Goal: Check status: Check status

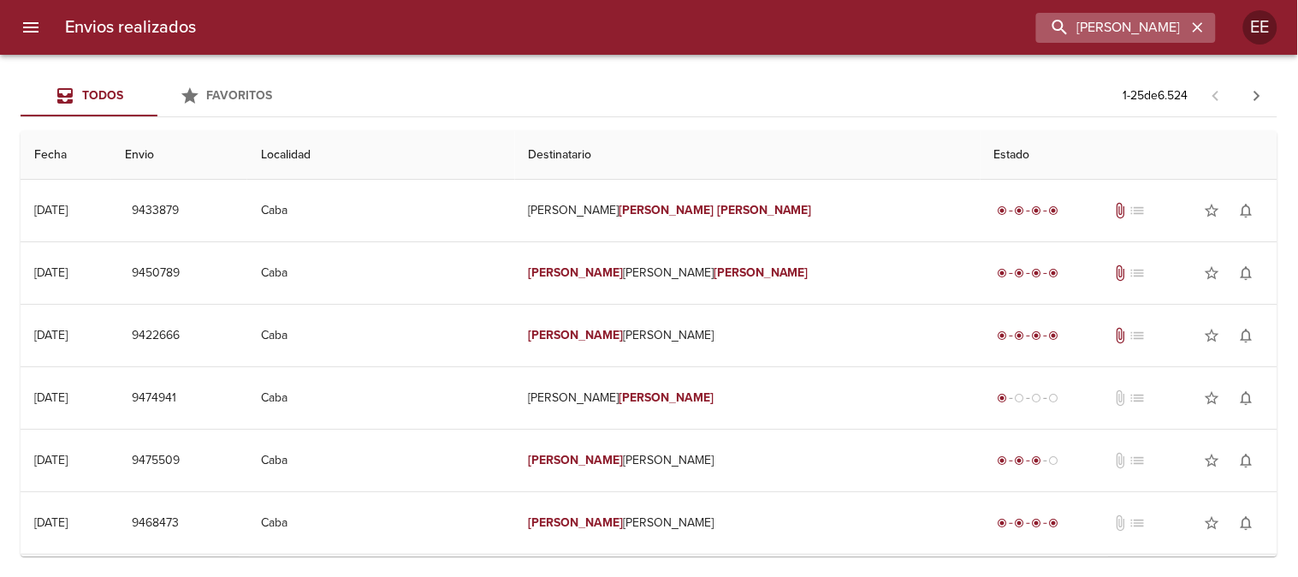
drag, startPoint x: 1196, startPoint y: 26, endPoint x: 1169, endPoint y: 26, distance: 27.4
click at [1195, 26] on icon "button" at bounding box center [1198, 27] width 17 height 17
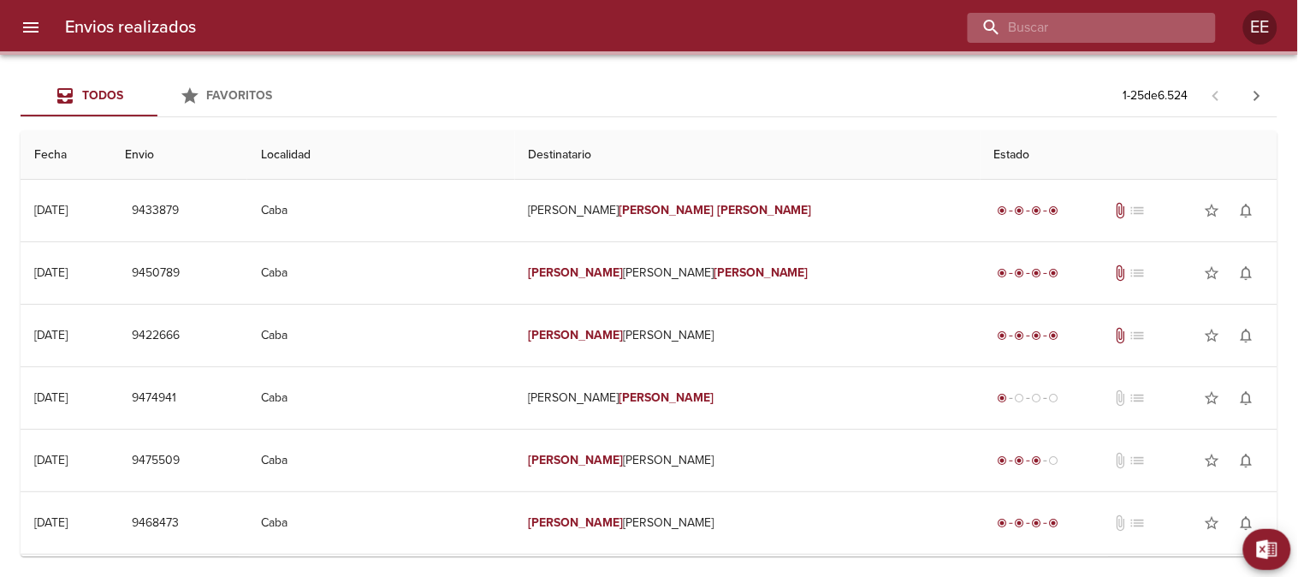
click at [1159, 26] on input "buscar" at bounding box center [1077, 28] width 219 height 30
paste input "[PERSON_NAME]"
type input "[PERSON_NAME]"
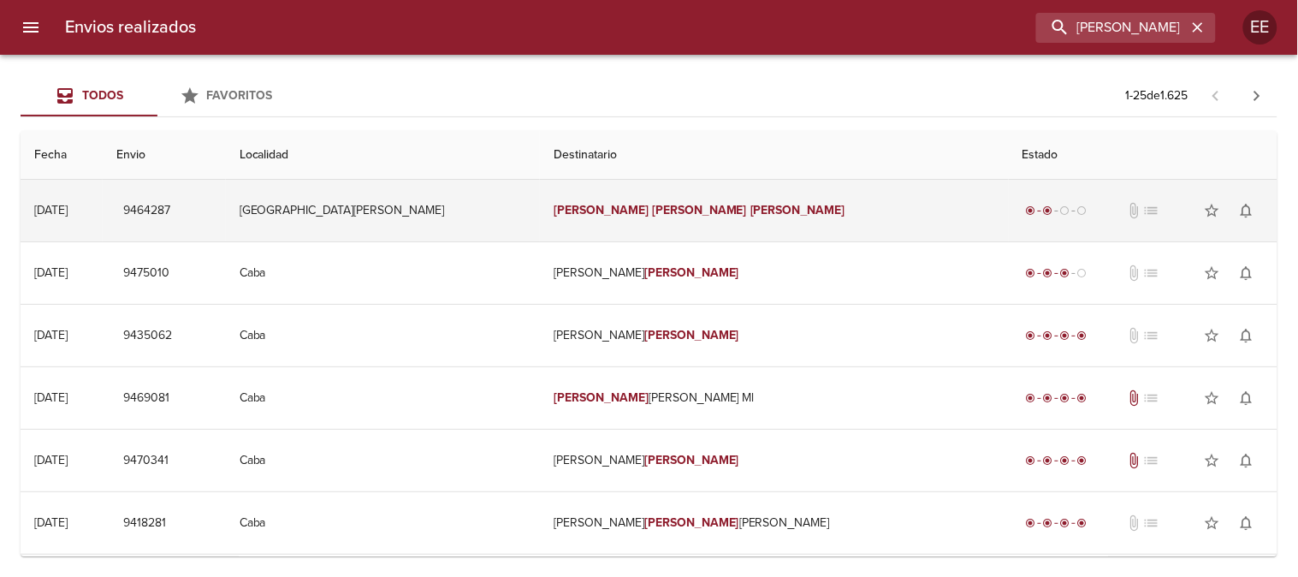
click at [685, 207] on td "[PERSON_NAME]" at bounding box center [774, 211] width 469 height 62
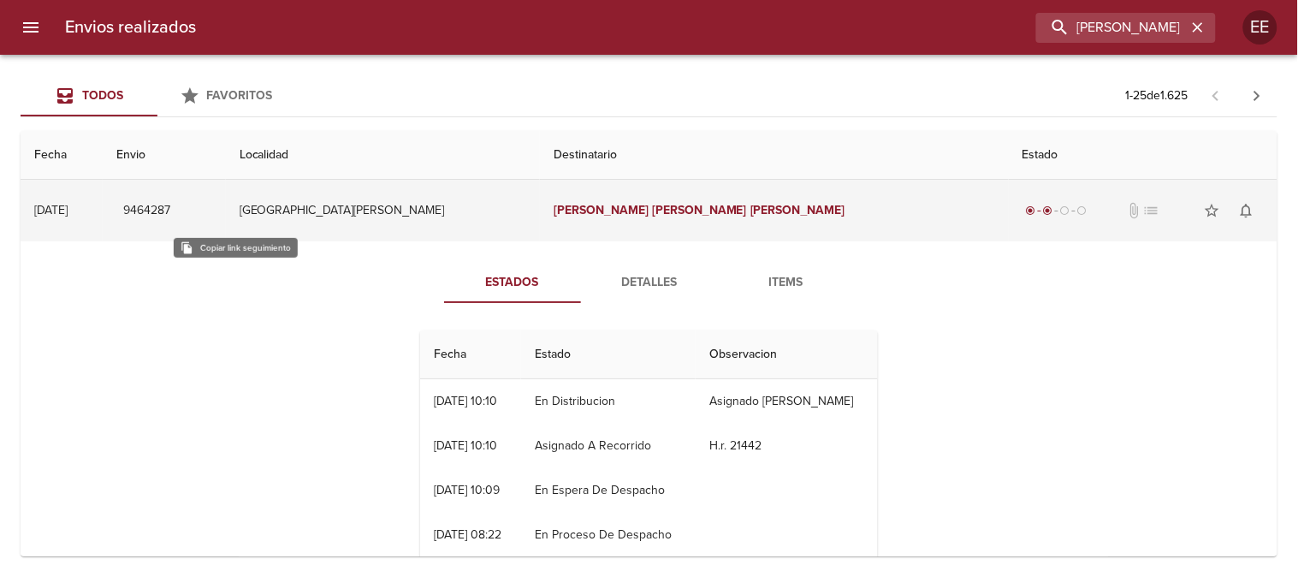
click at [170, 209] on span "9464287" at bounding box center [146, 210] width 47 height 21
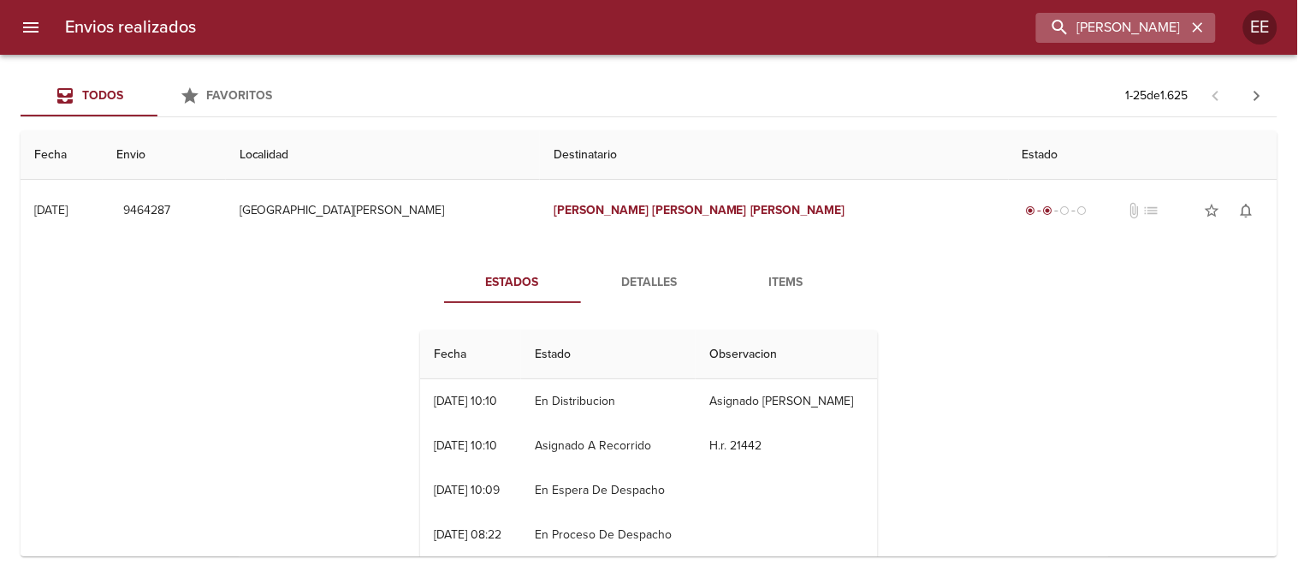
click at [1194, 30] on icon "button" at bounding box center [1198, 27] width 17 height 17
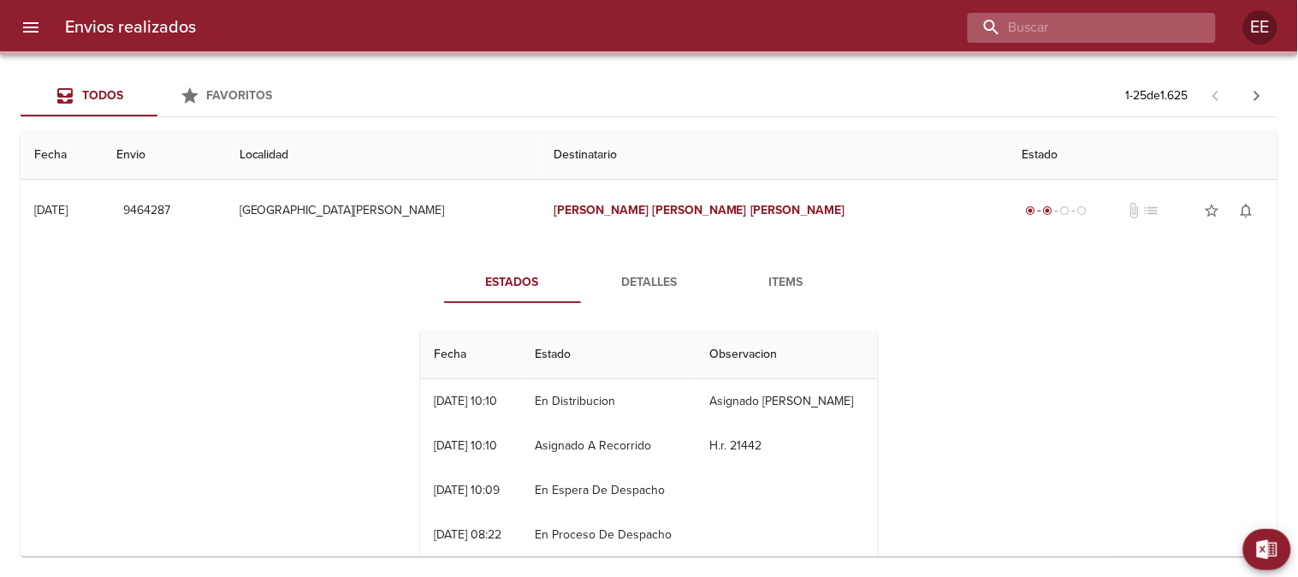
click at [1154, 24] on input "buscar" at bounding box center [1077, 28] width 219 height 30
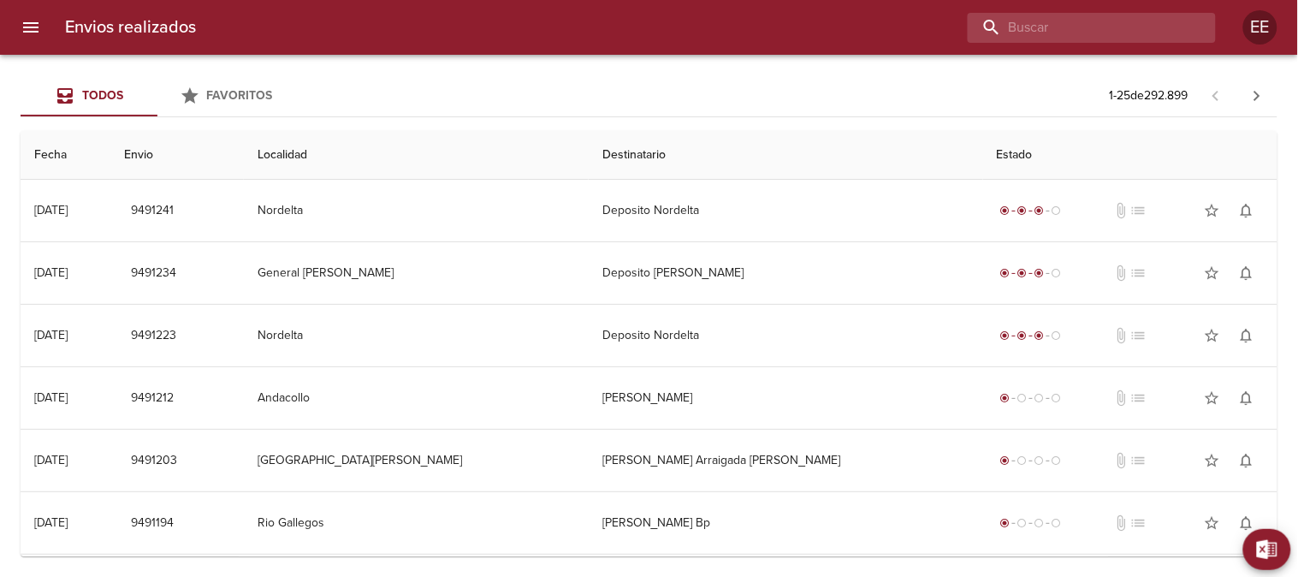
paste input "[PERSON_NAME]"
type input "[PERSON_NAME]"
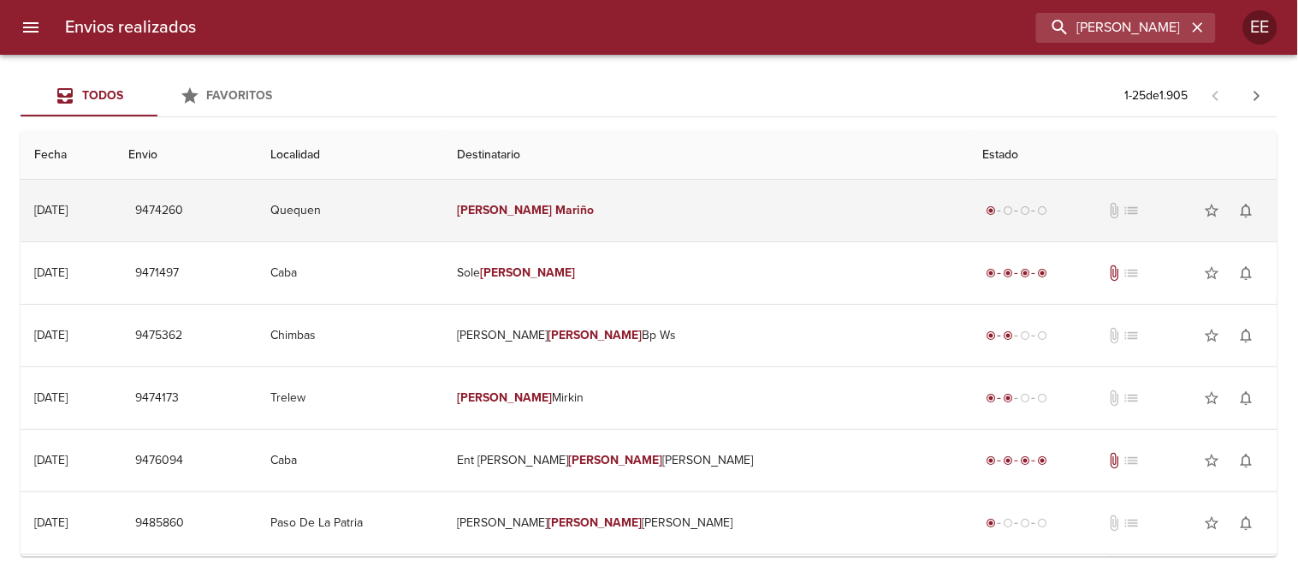
click at [594, 209] on em "Mariño" at bounding box center [574, 210] width 39 height 15
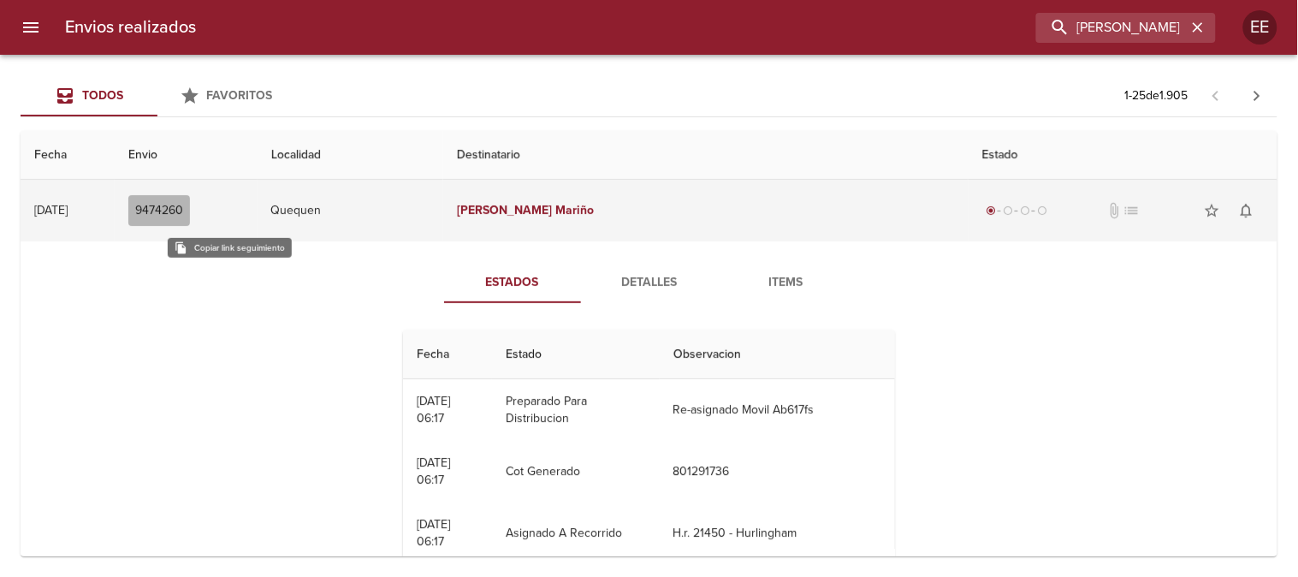
click at [183, 203] on span "9474260" at bounding box center [159, 210] width 48 height 21
